Goal: Navigation & Orientation: Find specific page/section

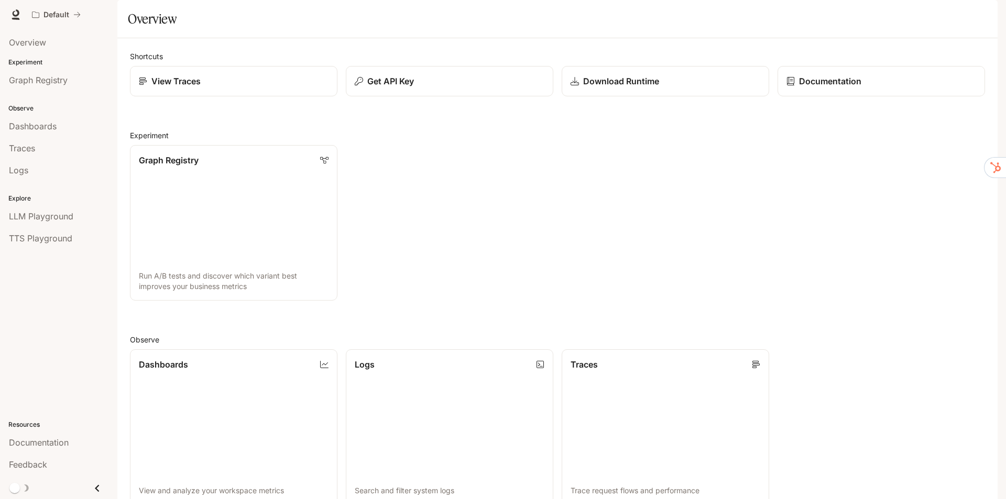
click at [954, 15] on span "Documentation" at bounding box center [934, 14] width 52 height 13
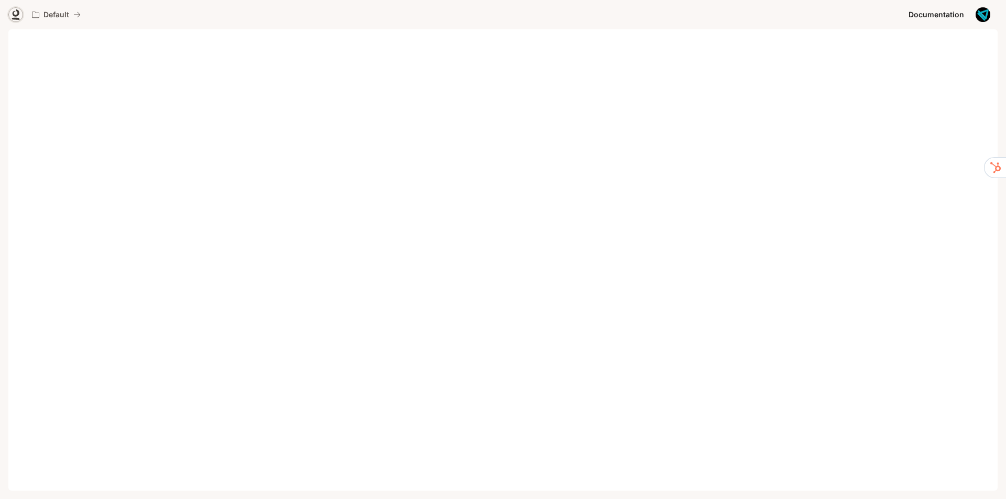
click at [12, 14] on icon at bounding box center [15, 14] width 10 height 10
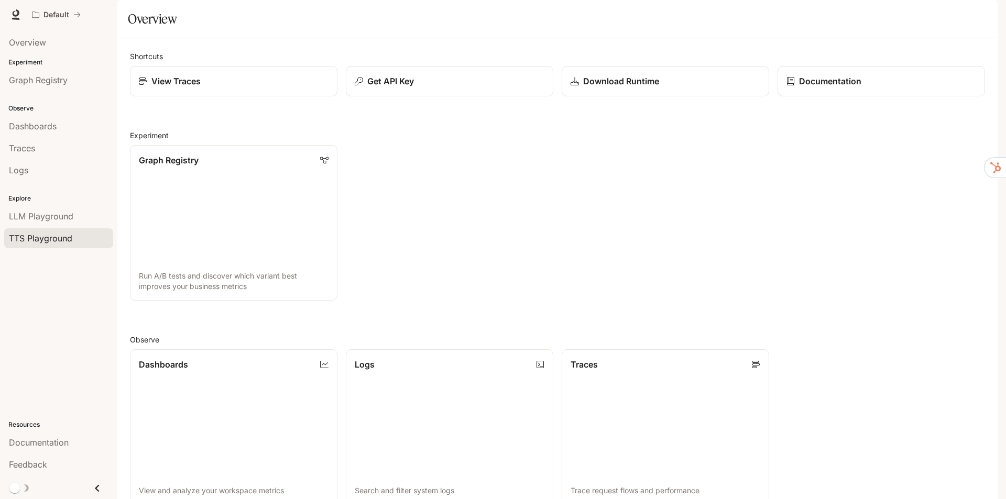
click at [43, 239] on span "TTS Playground" at bounding box center [40, 238] width 63 height 13
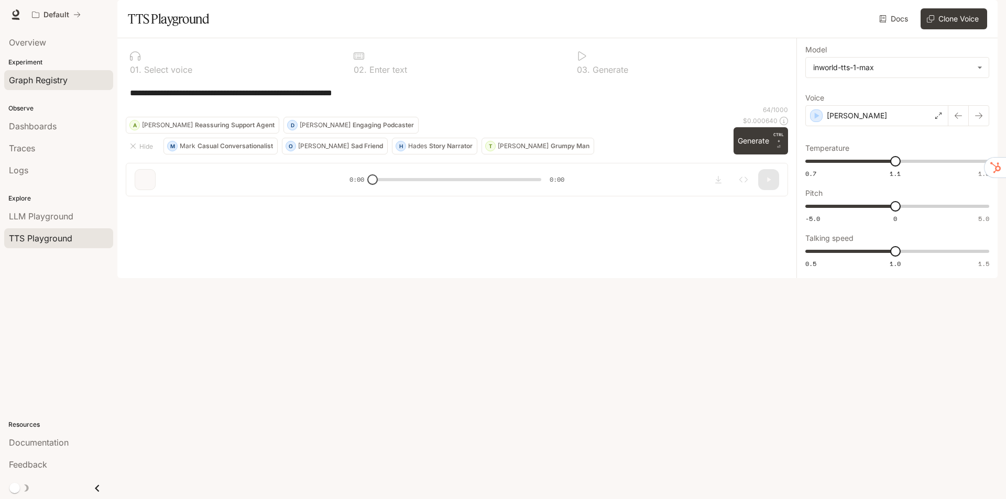
click at [25, 83] on span "Graph Registry" at bounding box center [38, 80] width 59 height 13
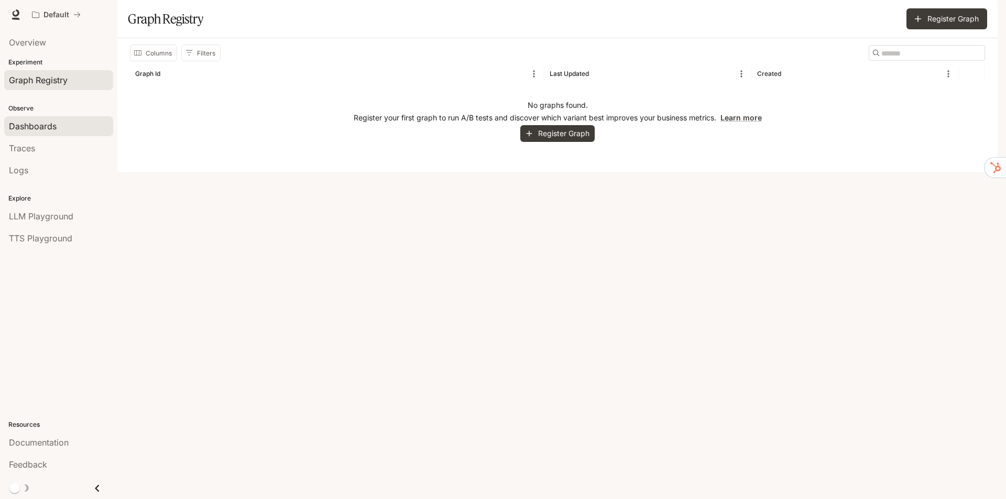
click at [42, 127] on span "Dashboards" at bounding box center [33, 126] width 48 height 13
